Goal: Communication & Community: Answer question/provide support

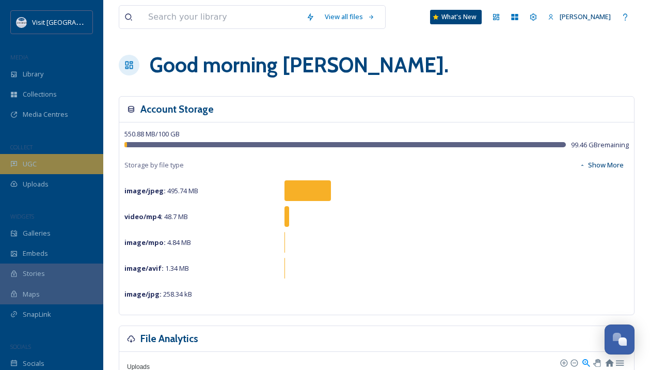
click at [50, 164] on div "UGC" at bounding box center [51, 164] width 103 height 20
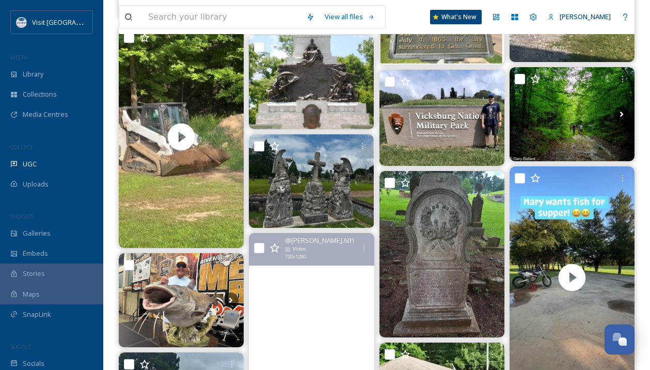
scroll to position [516, 0]
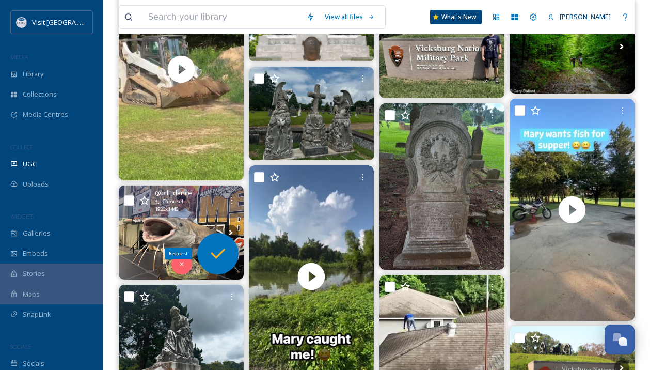
click at [220, 252] on icon at bounding box center [218, 253] width 14 height 10
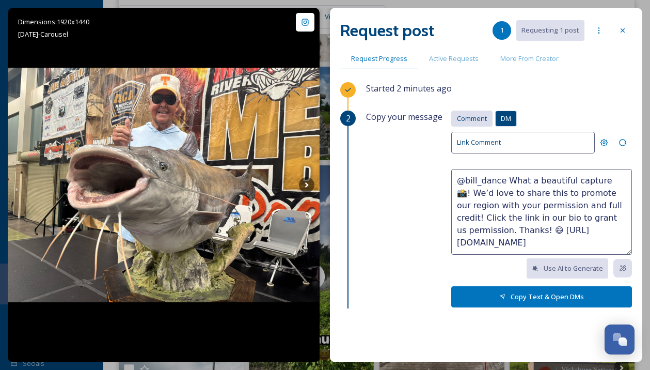
click at [467, 119] on span "Comment" at bounding box center [472, 119] width 30 height 10
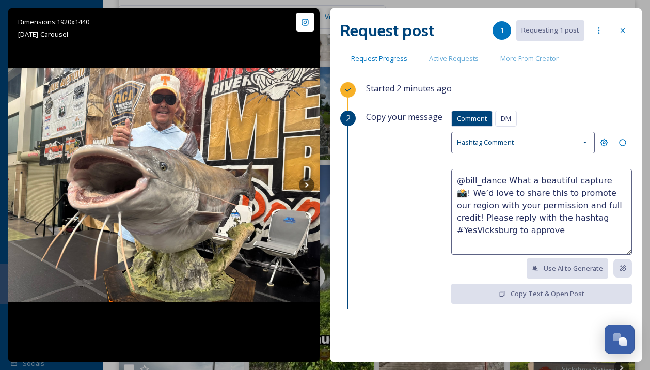
click at [532, 226] on textarea "@bill_dance What a beautiful capture 📸! We’d love to share this to promote our …" at bounding box center [541, 212] width 181 height 86
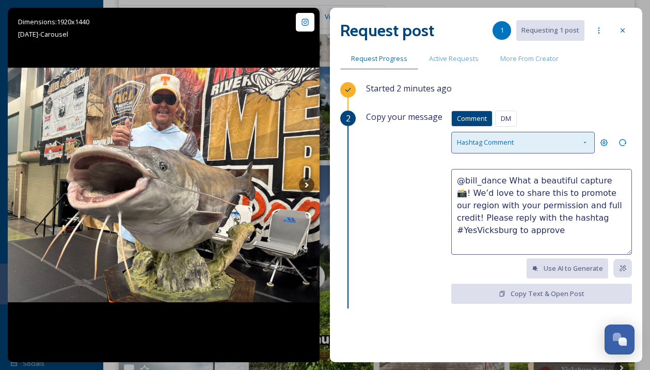
click at [541, 143] on div "Hashtag Comment" at bounding box center [523, 142] width 144 height 21
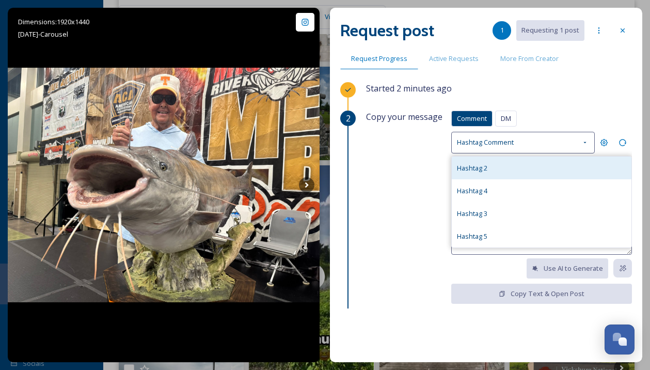
click at [501, 166] on div "Hashtag 2" at bounding box center [542, 167] width 180 height 23
type textarea "@bill_dance We love your photo 📸! We'd love to use it to promote Vicksburg! Com…"
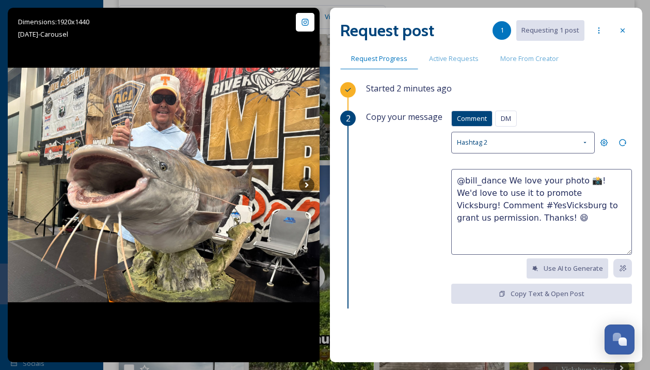
click at [459, 117] on span "Comment" at bounding box center [472, 119] width 30 height 10
click at [523, 211] on textarea "@bill_dance We love your photo 📸! We'd love to use it to promote Vicksburg! Com…" at bounding box center [541, 212] width 181 height 86
drag, startPoint x: 451, startPoint y: 179, endPoint x: 491, endPoint y: 231, distance: 65.6
click at [491, 231] on textarea "@bill_dance We love your photo 📸! We'd love to use it to promote Vicksburg! Com…" at bounding box center [541, 212] width 181 height 86
click at [446, 54] on span "Active Requests" at bounding box center [454, 59] width 50 height 10
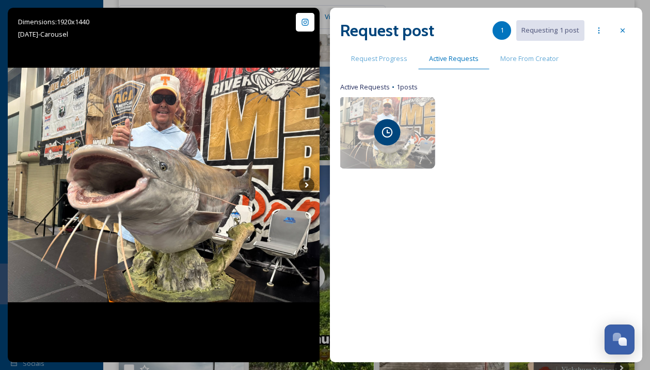
click at [386, 130] on icon at bounding box center [387, 132] width 12 height 12
click at [409, 131] on div at bounding box center [387, 133] width 96 height 72
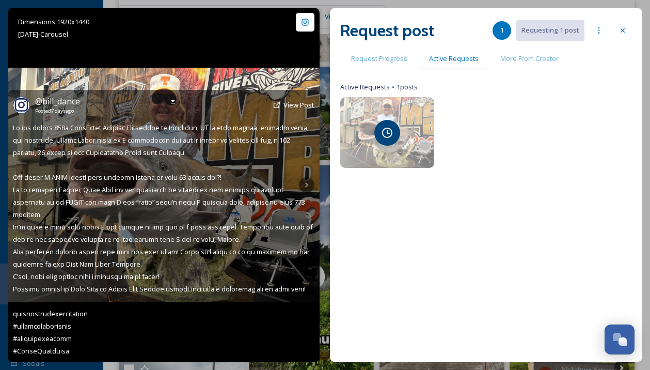
click at [256, 130] on span at bounding box center [164, 239] width 302 height 232
click at [289, 105] on span "View Post" at bounding box center [298, 104] width 31 height 9
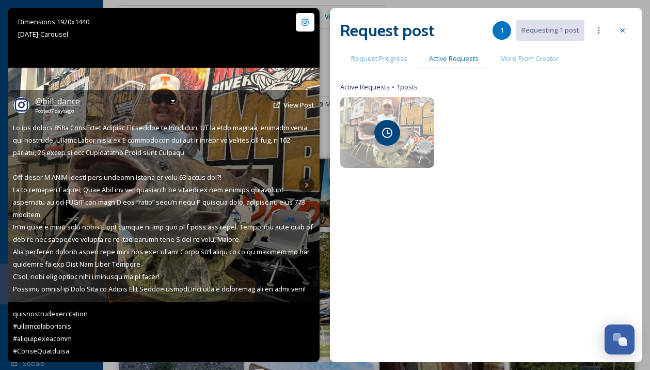
click at [52, 97] on span "@ bill_dance" at bounding box center [57, 101] width 45 height 11
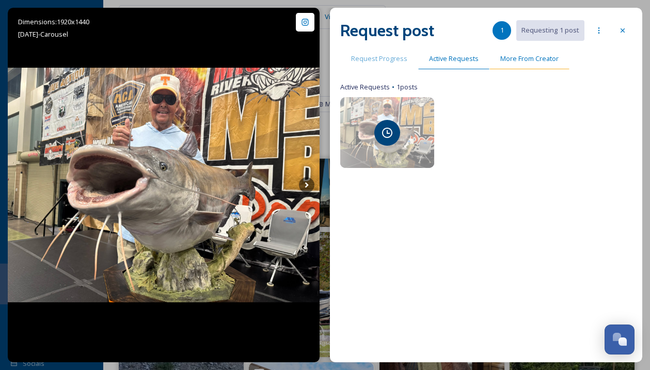
click at [520, 58] on span "More From Creator" at bounding box center [529, 59] width 58 height 10
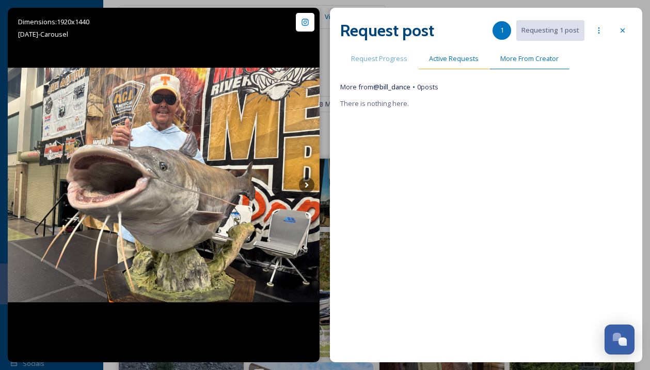
click at [464, 56] on span "Active Requests" at bounding box center [454, 59] width 50 height 10
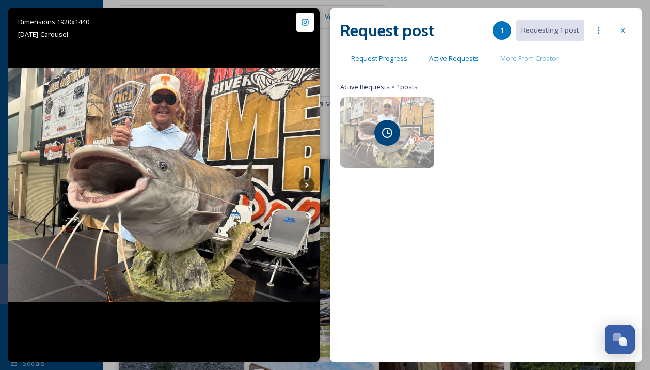
click at [389, 57] on span "Request Progress" at bounding box center [379, 59] width 56 height 10
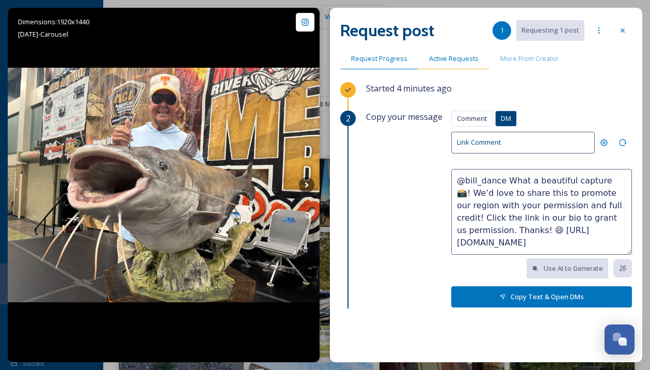
click at [450, 62] on span "Active Requests" at bounding box center [454, 59] width 50 height 10
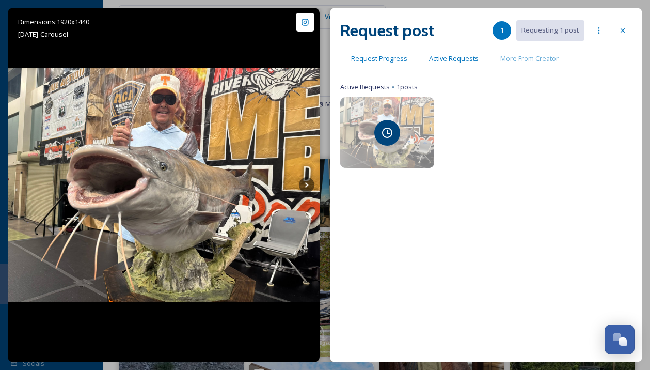
click at [372, 60] on span "Request Progress" at bounding box center [379, 59] width 56 height 10
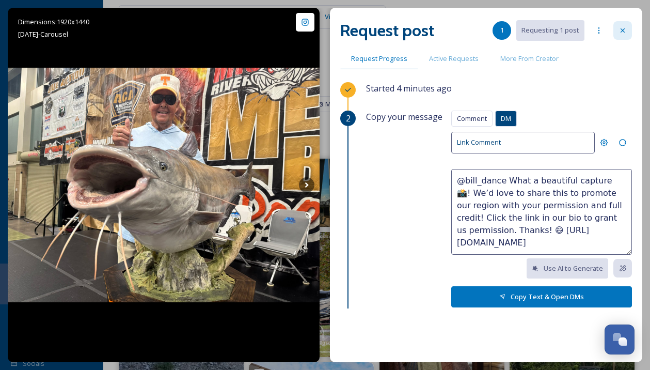
click at [619, 29] on icon at bounding box center [623, 30] width 8 height 8
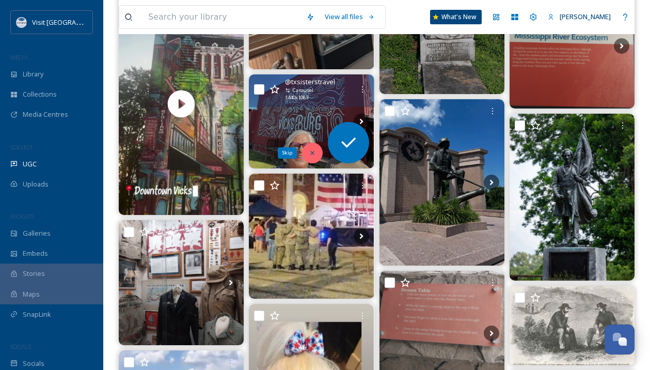
scroll to position [2685, 0]
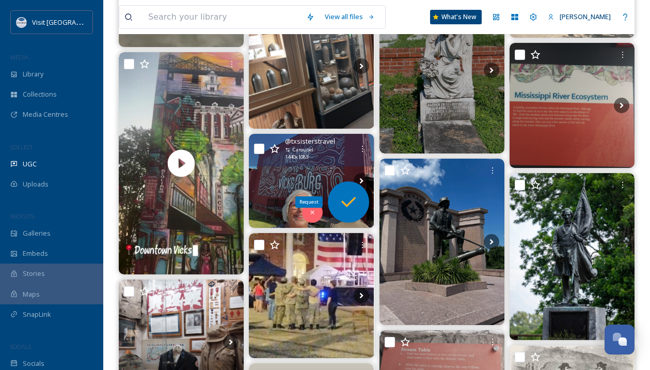
click at [350, 203] on icon at bounding box center [348, 202] width 14 height 10
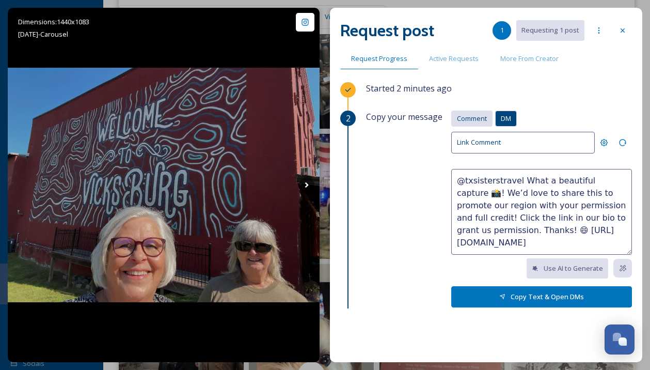
click at [457, 115] on span "Comment" at bounding box center [472, 119] width 30 height 10
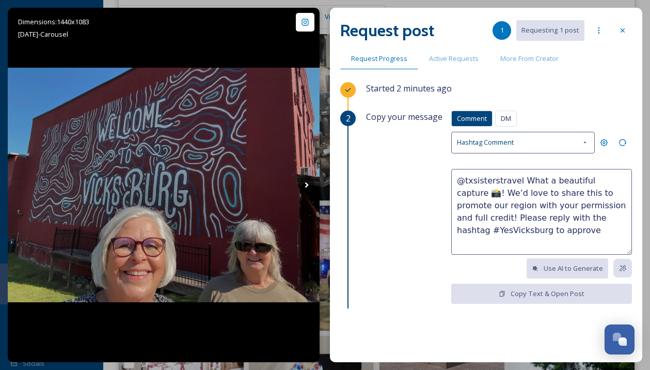
scroll to position [2582, 0]
